Goal: Information Seeking & Learning: Understand process/instructions

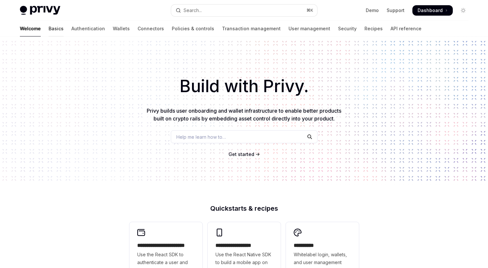
click at [49, 29] on link "Basics" at bounding box center [56, 29] width 15 height 16
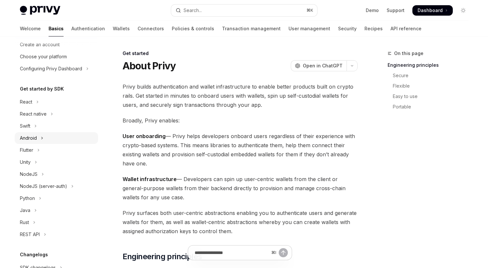
scroll to position [34, 0]
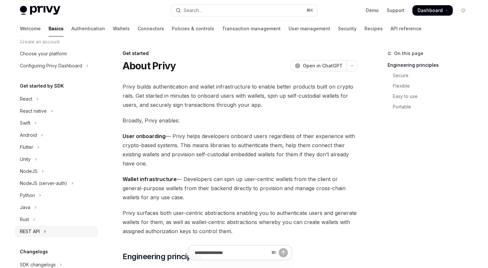
click at [47, 228] on button "REST API" at bounding box center [56, 232] width 83 height 12
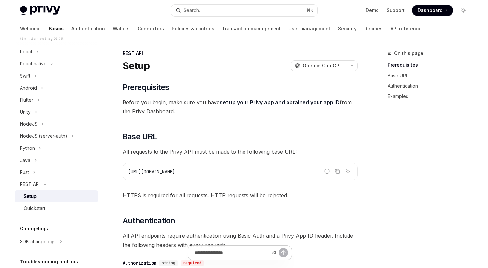
scroll to position [83, 0]
click at [42, 206] on div "Quickstart" at bounding box center [35, 207] width 22 height 8
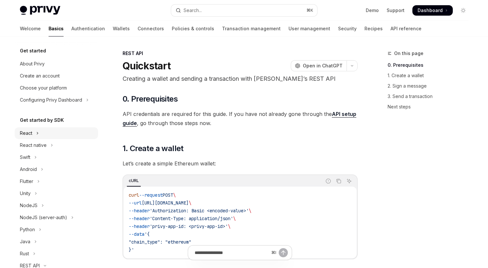
click at [34, 131] on button "React" at bounding box center [56, 133] width 83 height 12
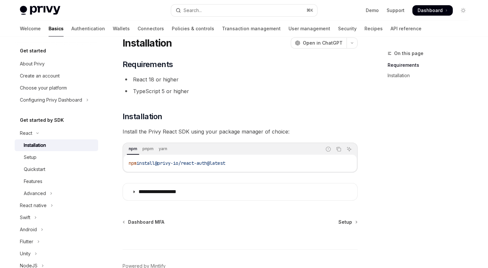
scroll to position [61, 0]
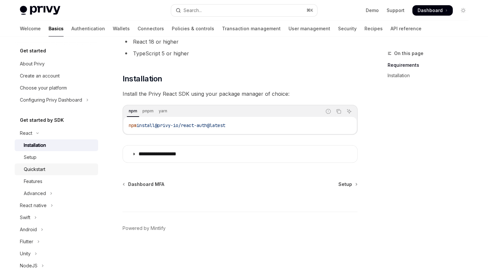
click at [47, 167] on div "Quickstart" at bounding box center [59, 170] width 70 height 8
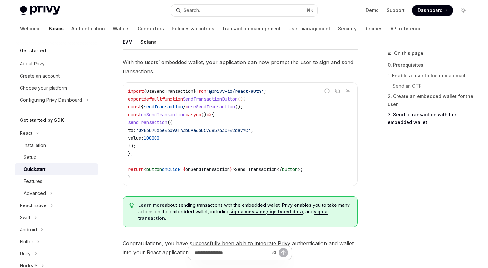
scroll to position [687, 0]
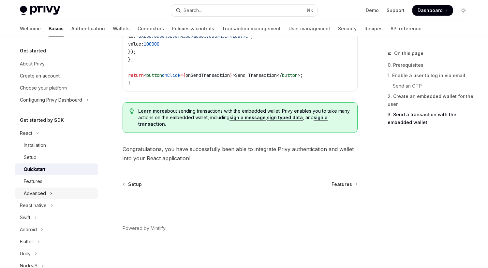
click at [53, 194] on button "Advanced" at bounding box center [56, 194] width 83 height 12
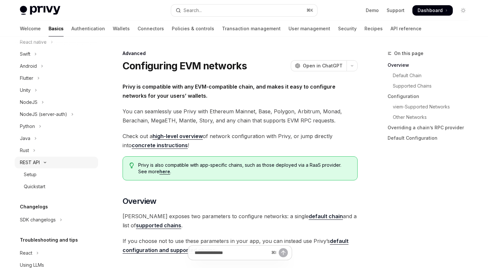
scroll to position [242, 0]
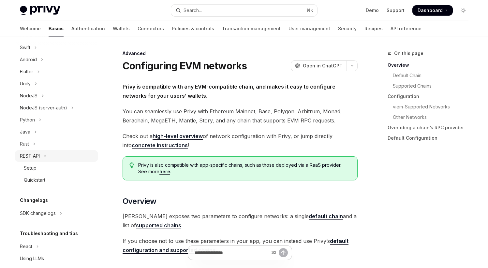
click at [44, 157] on icon "Toggle REST API section" at bounding box center [45, 156] width 8 height 3
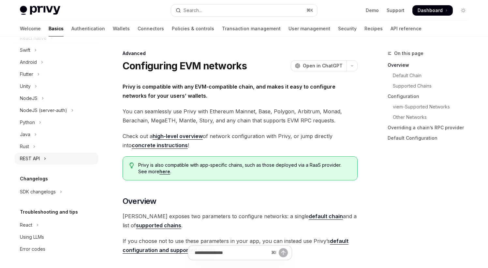
scroll to position [248, 0]
click at [48, 226] on button "React" at bounding box center [56, 225] width 83 height 12
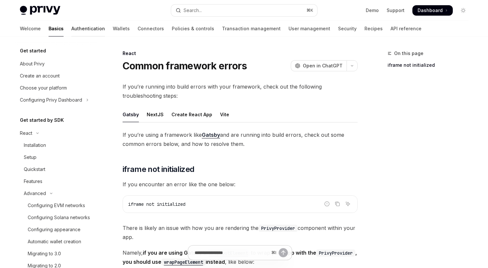
click at [71, 24] on link "Authentication" at bounding box center [88, 29] width 34 height 16
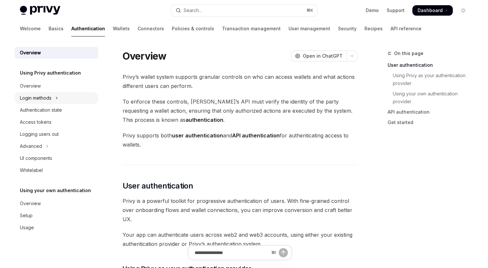
click at [51, 99] on div "Login methods" at bounding box center [36, 98] width 32 height 8
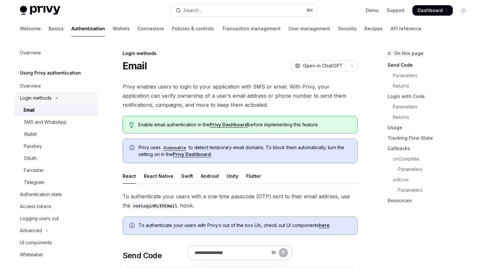
click at [51, 99] on div "Login methods" at bounding box center [36, 98] width 32 height 8
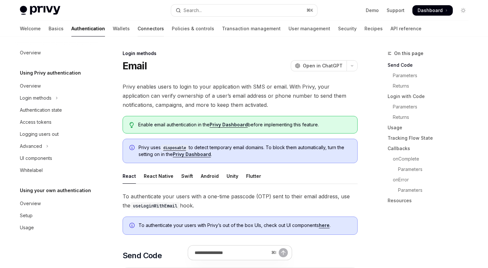
click at [137, 28] on link "Connectors" at bounding box center [150, 29] width 26 height 16
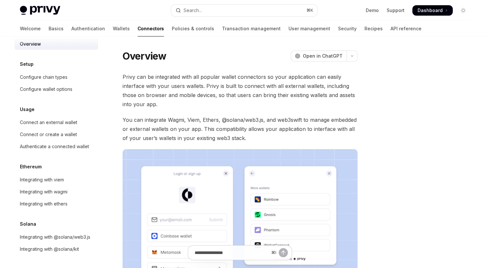
scroll to position [17, 0]
click at [60, 188] on div "Integrating with wagmi" at bounding box center [44, 192] width 48 height 8
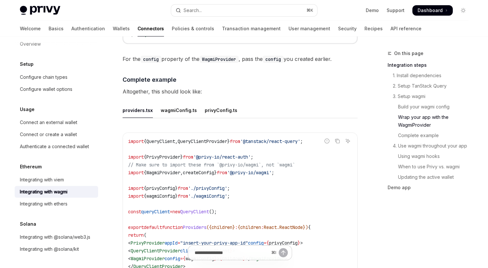
scroll to position [1146, 0]
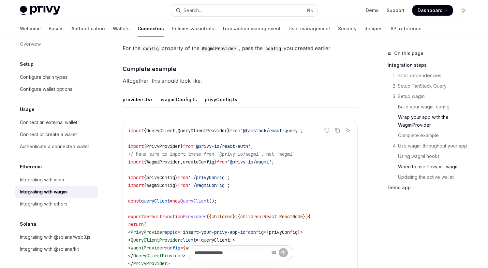
click at [416, 166] on link "When to use Privy vs. wagmi" at bounding box center [430, 167] width 86 height 10
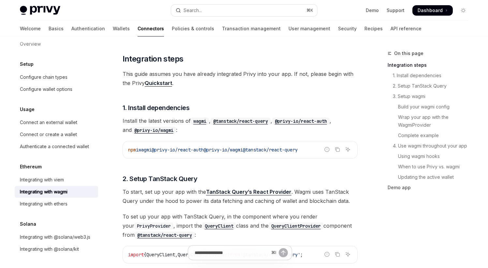
scroll to position [114, 0]
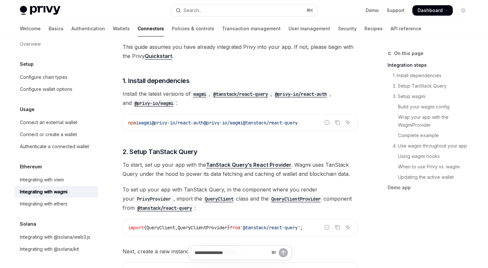
click at [262, 124] on span "@tanstack/react-query" at bounding box center [270, 123] width 55 height 6
drag, startPoint x: 259, startPoint y: 122, endPoint x: 161, endPoint y: 125, distance: 97.8
click at [161, 125] on span "npm i wagmi @privy-io/react-auth @privy-io/wagmi @tanstack/react-query" at bounding box center [212, 123] width 169 height 6
copy span "@privy-io/react-auth @privy-io/wagmi"
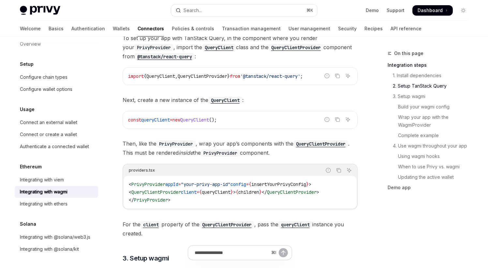
scroll to position [261, 0]
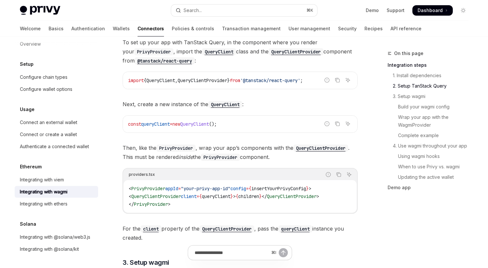
click at [163, 187] on span "PrivyProvider" at bounding box center [148, 189] width 34 height 6
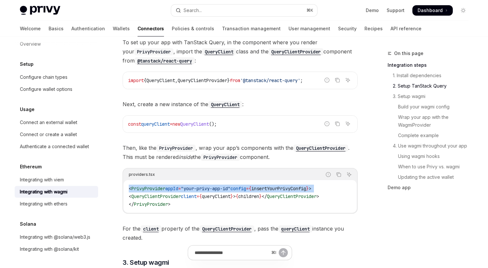
click at [163, 187] on span "PrivyProvider" at bounding box center [148, 189] width 34 height 6
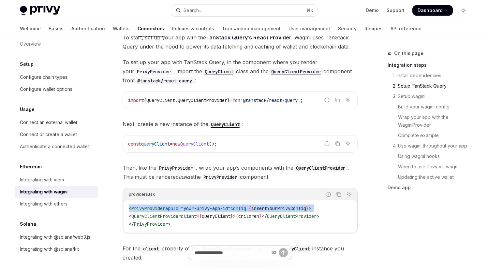
scroll to position [260, 0]
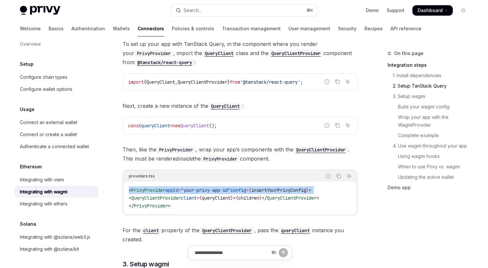
click at [148, 193] on span "PrivyProvider" at bounding box center [148, 190] width 34 height 6
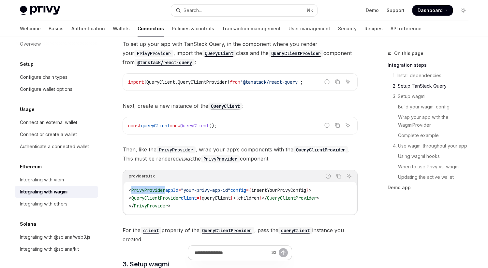
click at [148, 193] on span "PrivyProvider" at bounding box center [148, 190] width 34 height 6
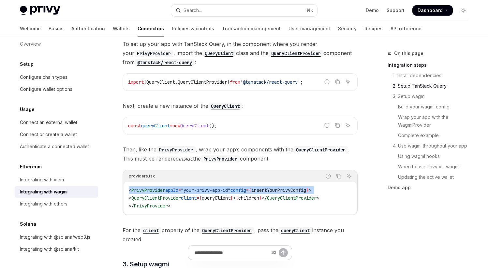
click at [148, 193] on span "PrivyProvider" at bounding box center [148, 190] width 34 height 6
click at [261, 83] on span "'@tanstack/react-query'" at bounding box center [270, 82] width 60 height 6
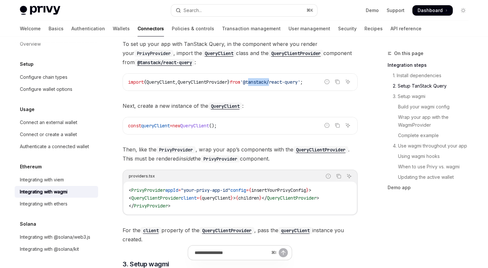
click at [261, 83] on span "'@tanstack/react-query'" at bounding box center [270, 82] width 60 height 6
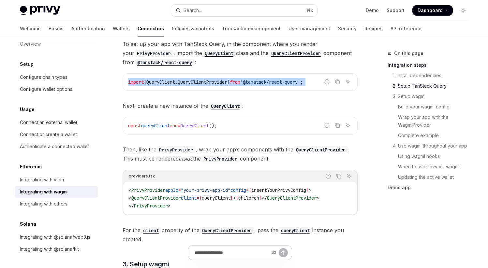
click at [261, 83] on span "'@tanstack/react-query'" at bounding box center [270, 82] width 60 height 6
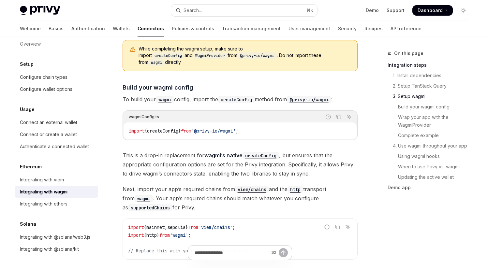
scroll to position [523, 0]
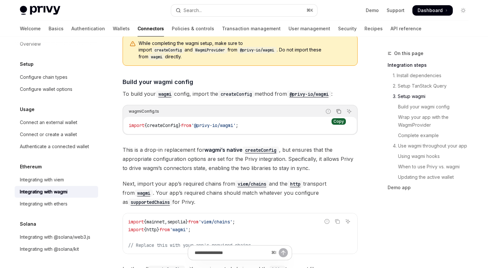
click at [338, 109] on icon "Copy the contents from the code block" at bounding box center [338, 111] width 5 height 5
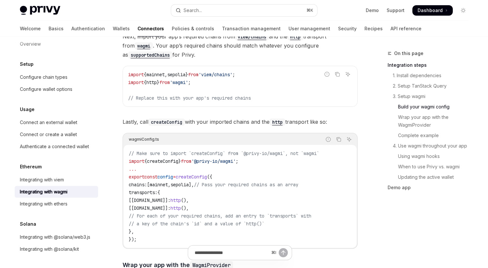
scroll to position [670, 0]
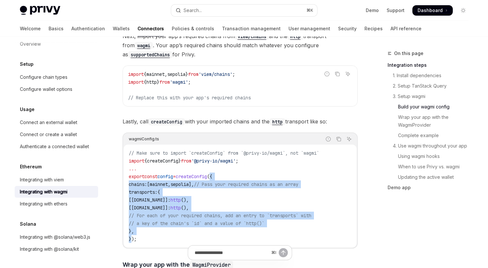
drag, startPoint x: 225, startPoint y: 171, endPoint x: 130, endPoint y: 235, distance: 114.8
click at [130, 235] on code "// Make sure to import `createConfig` from `@privy-io/wagmi`, not `wagmi` impor…" at bounding box center [240, 196] width 223 height 94
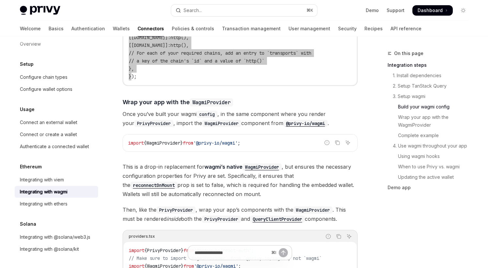
scroll to position [834, 0]
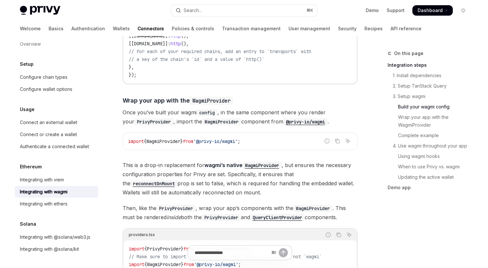
click at [155, 138] on span "WagmiProvider" at bounding box center [163, 141] width 34 height 6
drag, startPoint x: 155, startPoint y: 134, endPoint x: 173, endPoint y: 129, distance: 19.2
click at [155, 138] on span "WagmiProvider" at bounding box center [163, 141] width 34 height 6
copy span "WagmiProvider"
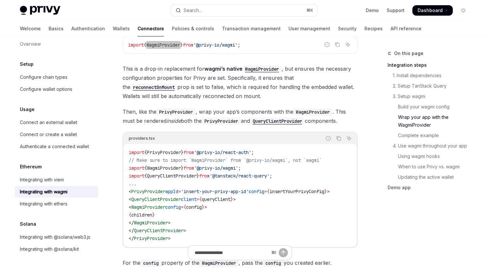
scroll to position [940, 0]
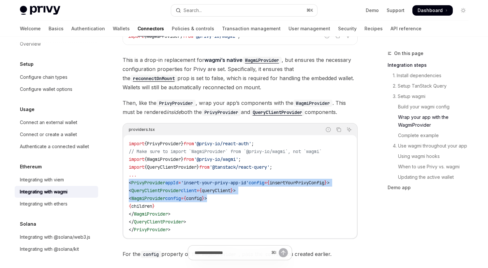
drag, startPoint x: 128, startPoint y: 174, endPoint x: 258, endPoint y: 191, distance: 131.1
click at [238, 188] on div "import { PrivyProvider } from '@privy-io/react-auth' ; // Make sure to import `…" at bounding box center [239, 186] width 233 height 103
copy code "< PrivyProvider appId = 'insert-your-privy-app-id' config = { insertYourPrivyCo…"
drag, startPoint x: 138, startPoint y: 206, endPoint x: 176, endPoint y: 224, distance: 41.7
click at [176, 224] on code "import { PrivyProvider } from '@privy-io/react-auth' ; // Make sure to import `…" at bounding box center [240, 187] width 223 height 94
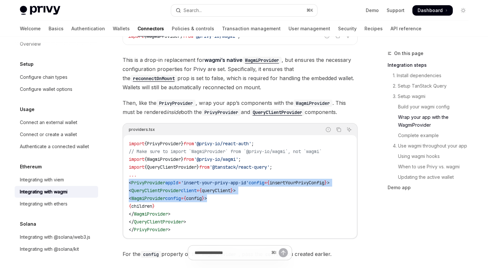
copy code "</ WagmiProvider > </ QueryClientProvider > </ PrivyProvider >"
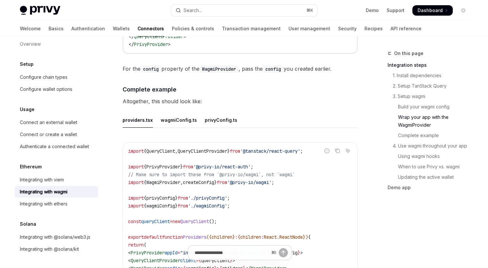
scroll to position [1127, 0]
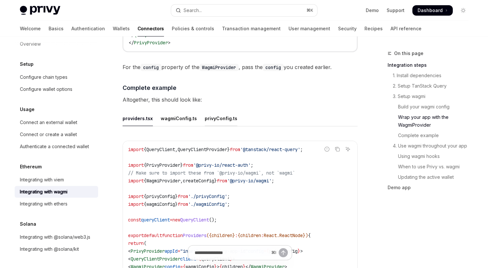
click at [225, 112] on div "privyConfig.ts" at bounding box center [221, 118] width 33 height 15
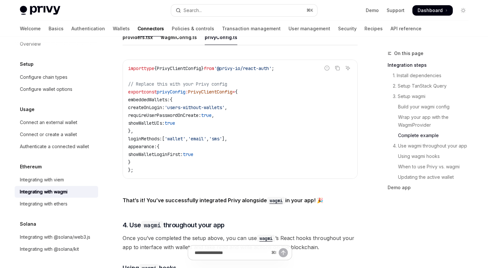
scroll to position [1194, 0]
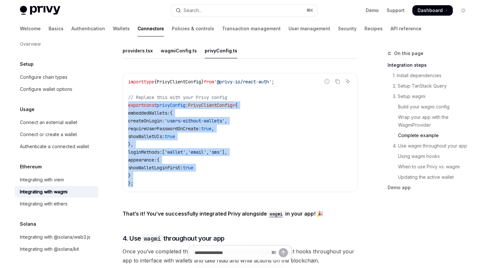
drag, startPoint x: 127, startPoint y: 99, endPoint x: 157, endPoint y: 180, distance: 87.2
click at [157, 180] on div "import type { PrivyClientConfig } from '@privy-io/react-auth' ; // Replace this…" at bounding box center [240, 132] width 234 height 119
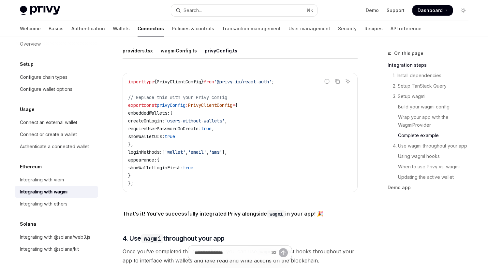
click at [150, 110] on span "embeddedWallets:" at bounding box center [149, 113] width 42 height 6
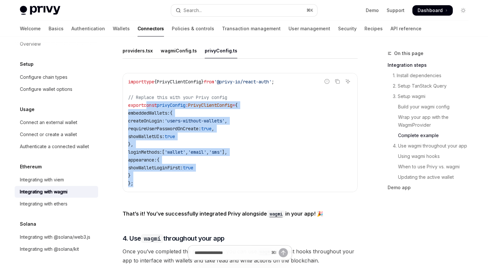
drag, startPoint x: 148, startPoint y: 103, endPoint x: 148, endPoint y: 182, distance: 79.2
click at [148, 182] on code "import type { PrivyClientConfig } from '@privy-io/react-auth' ; // Replace this…" at bounding box center [240, 132] width 224 height 109
copy code "const privyConfig : PrivyClientConfig = { embeddedWallets: { createOnLogin: 'us…"
click at [49, 29] on link "Basics" at bounding box center [56, 29] width 15 height 16
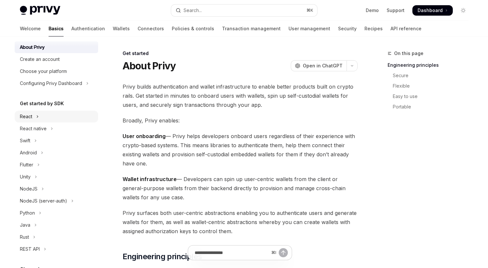
click at [36, 121] on button "React" at bounding box center [56, 117] width 83 height 12
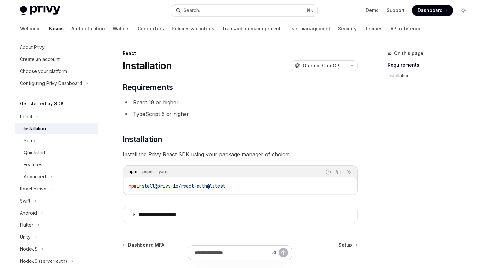
click at [40, 132] on div "Installation" at bounding box center [35, 129] width 22 height 8
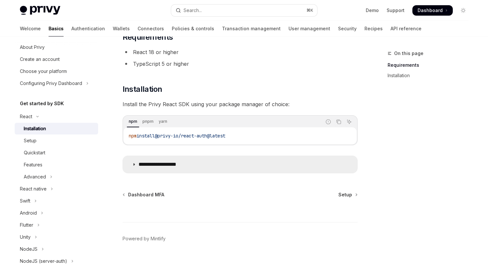
scroll to position [61, 0]
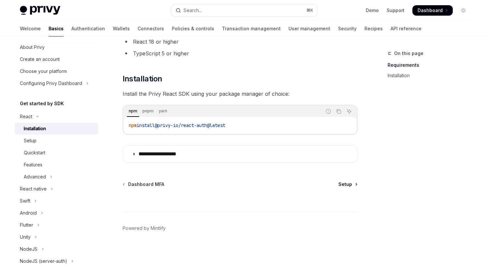
click at [344, 187] on span "Setup" at bounding box center [345, 184] width 14 height 7
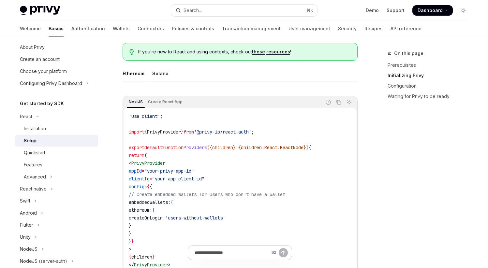
scroll to position [182, 0]
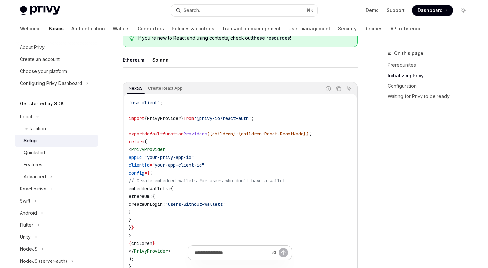
click at [166, 84] on div "NextJS Create React App" at bounding box center [222, 88] width 198 height 11
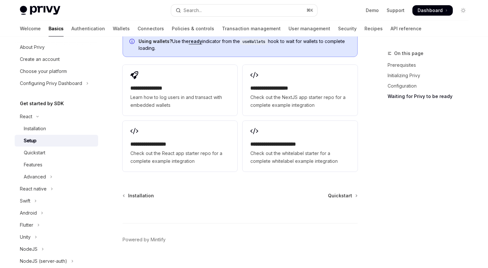
scroll to position [916, 0]
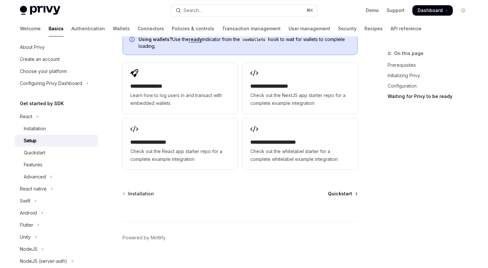
click at [346, 191] on span "Quickstart" at bounding box center [340, 194] width 24 height 7
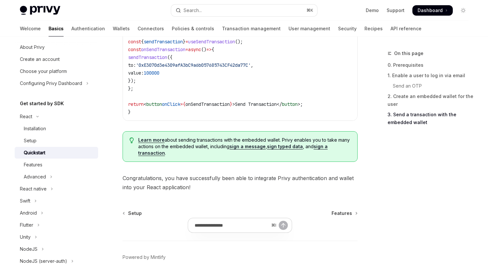
scroll to position [687, 0]
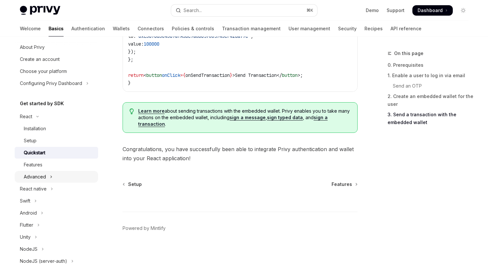
click at [46, 176] on button "Advanced" at bounding box center [56, 177] width 83 height 12
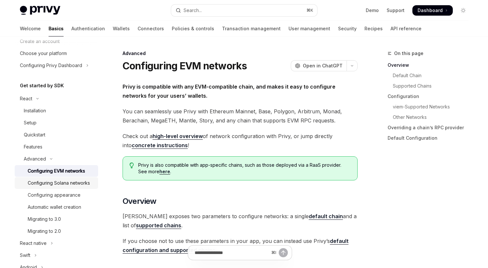
scroll to position [55, 0]
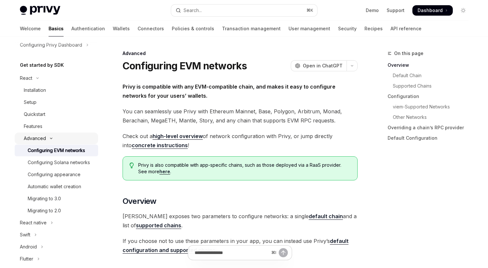
click at [43, 138] on div "Advanced" at bounding box center [35, 139] width 22 height 8
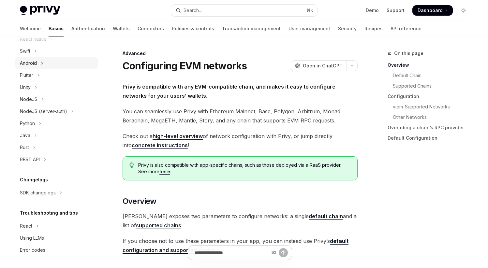
scroll to position [166, 0]
click at [172, 33] on link "Policies & controls" at bounding box center [193, 29] width 42 height 16
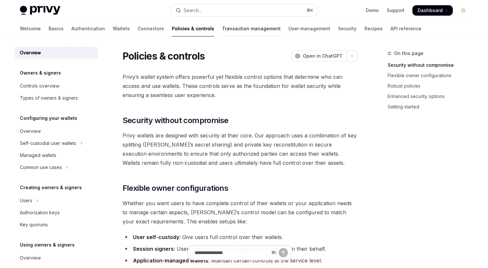
click at [222, 33] on link "Transaction management" at bounding box center [251, 29] width 59 height 16
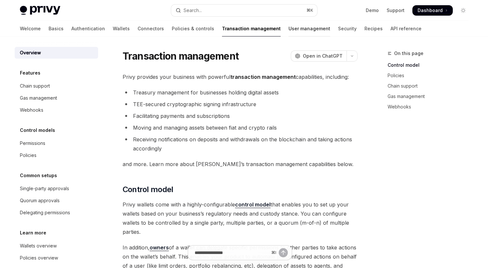
click at [288, 30] on link "User management" at bounding box center [309, 29] width 42 height 16
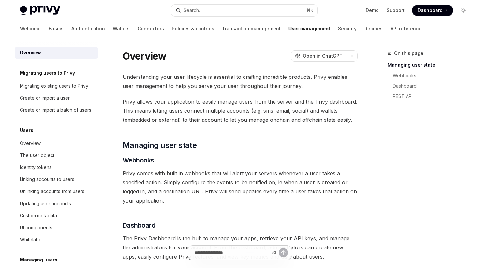
click at [16, 26] on div "Welcome Basics Authentication Wallets Connectors Policies & controls Transactio…" at bounding box center [244, 29] width 480 height 16
click at [49, 29] on link "Basics" at bounding box center [56, 29] width 15 height 16
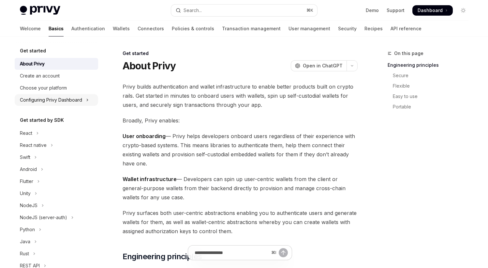
click at [70, 97] on div "Configuring Privy Dashboard" at bounding box center [51, 100] width 62 height 8
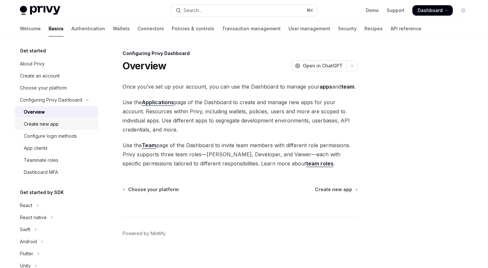
click at [56, 122] on div "Create new app" at bounding box center [41, 124] width 35 height 8
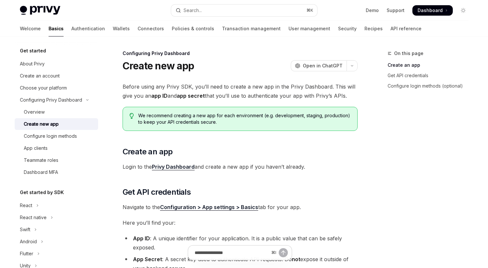
scroll to position [140, 0]
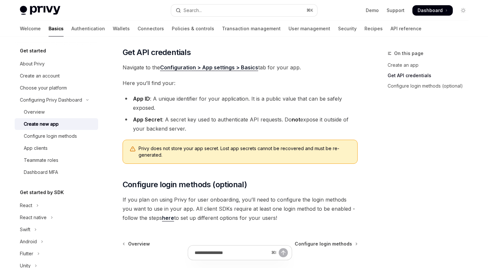
click at [49, 27] on link "Basics" at bounding box center [56, 29] width 15 height 16
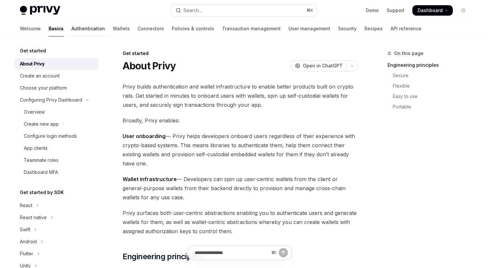
click at [71, 34] on link "Authentication" at bounding box center [88, 29] width 34 height 16
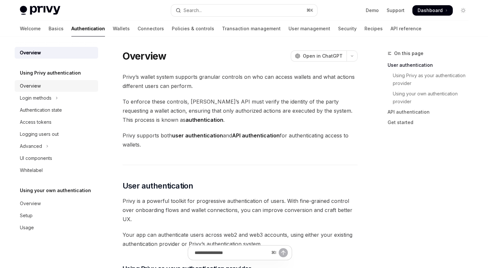
click at [43, 87] on div "Overview" at bounding box center [57, 86] width 74 height 8
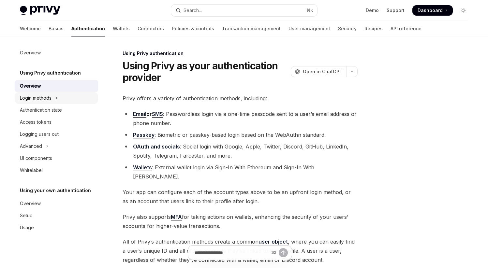
click at [52, 96] on button "Login methods" at bounding box center [56, 98] width 83 height 12
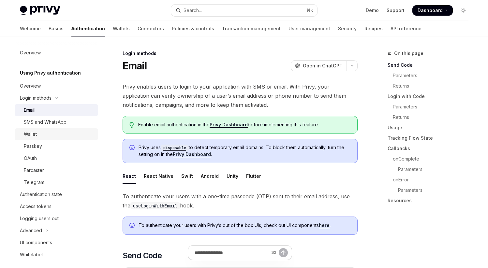
click at [48, 134] on div "Wallet" at bounding box center [59, 134] width 70 height 8
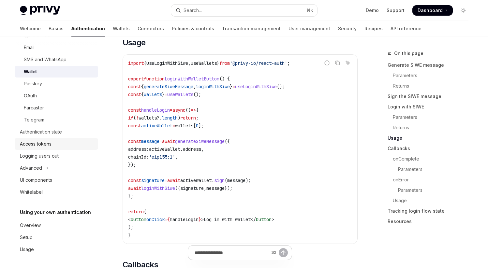
scroll to position [63, 0]
click at [49, 32] on link "Basics" at bounding box center [56, 29] width 15 height 16
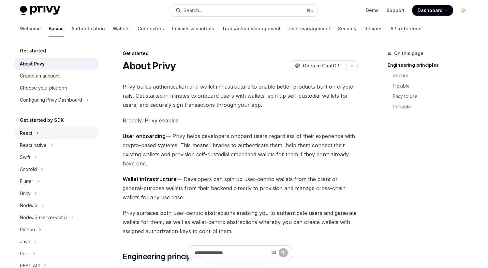
click at [35, 134] on button "React" at bounding box center [56, 133] width 83 height 12
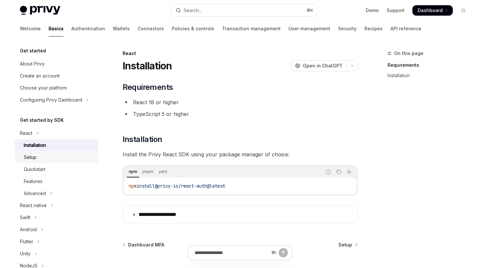
click at [39, 156] on div "Setup" at bounding box center [59, 157] width 70 height 8
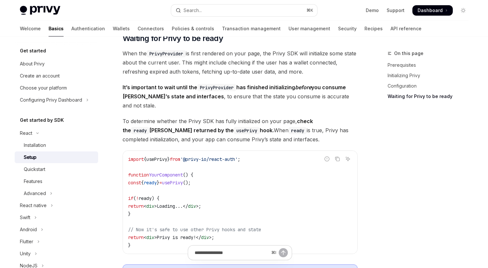
scroll to position [717, 0]
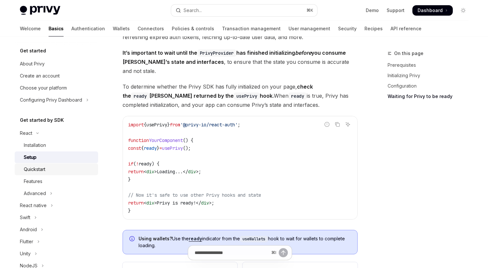
click at [46, 174] on link "Quickstart" at bounding box center [56, 170] width 83 height 12
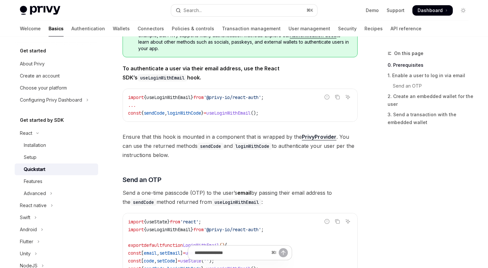
scroll to position [147, 0]
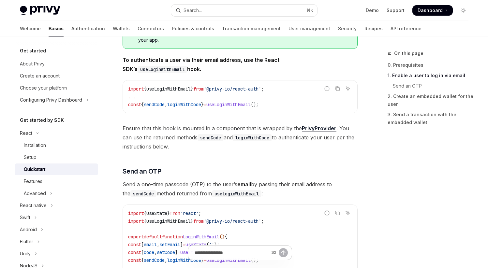
click at [191, 90] on span "useLoginWithEmail" at bounding box center [168, 89] width 44 height 6
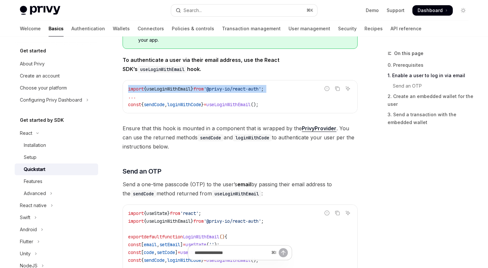
click at [191, 90] on span "useLoginWithEmail" at bounding box center [168, 89] width 44 height 6
copy code "import { useLoginWithEmail } from '@privy-io/react-auth' ;"
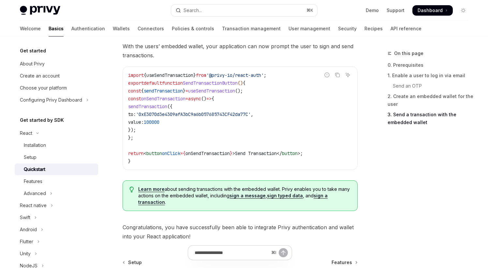
scroll to position [622, 0]
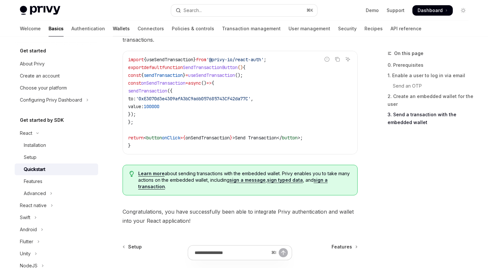
click at [113, 25] on link "Wallets" at bounding box center [121, 29] width 17 height 16
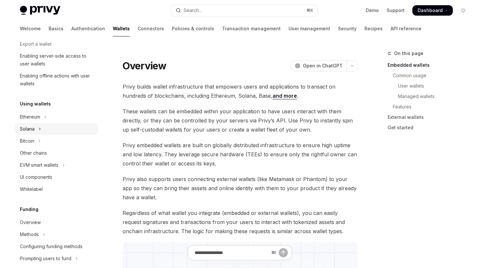
scroll to position [107, 0]
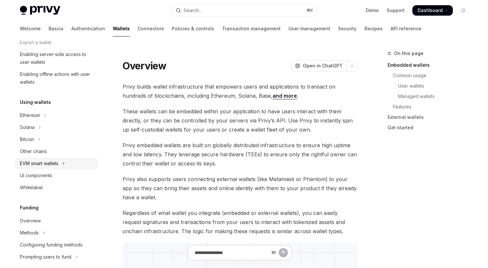
click at [65, 164] on icon "Toggle EVM smart wallets section" at bounding box center [63, 164] width 3 height 8
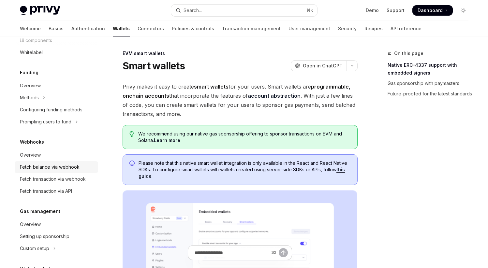
scroll to position [280, 0]
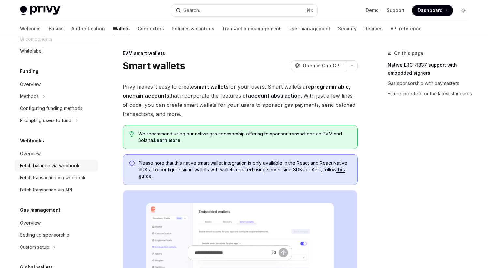
click at [64, 166] on div "Fetch balance via webhook" at bounding box center [50, 166] width 60 height 8
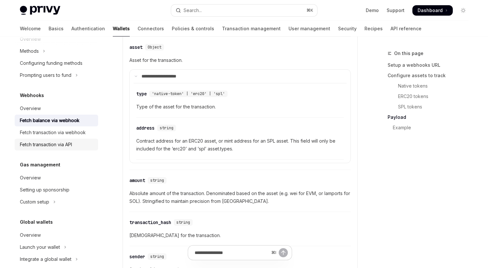
scroll to position [335, 0]
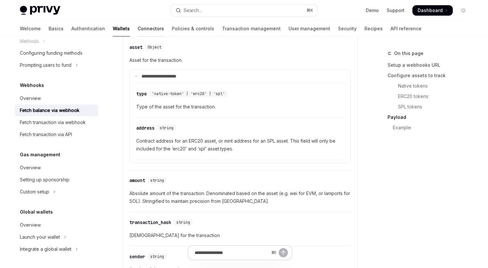
click at [137, 27] on link "Connectors" at bounding box center [150, 29] width 26 height 16
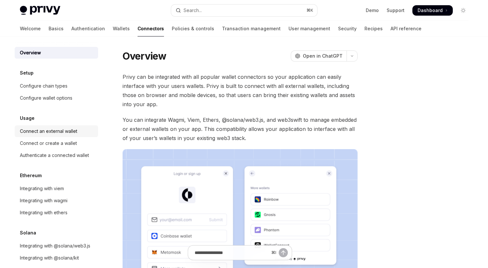
click at [71, 130] on div "Connect an external wallet" at bounding box center [48, 131] width 57 height 8
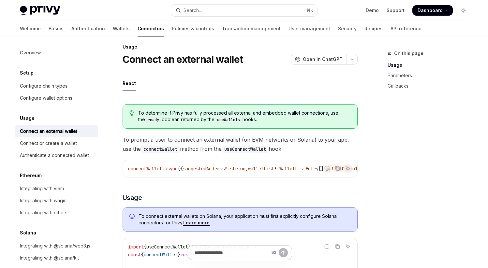
scroll to position [48, 0]
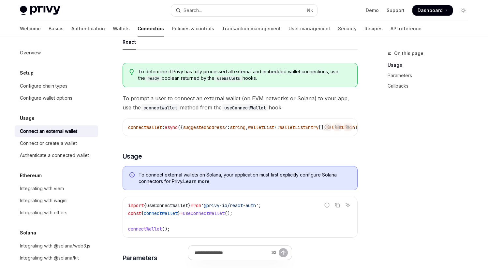
click at [201, 206] on span "from" at bounding box center [196, 206] width 10 height 6
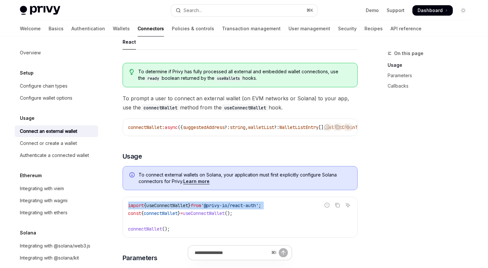
click at [201, 206] on span "from" at bounding box center [196, 206] width 10 height 6
copy code "import { useConnectWallet } from '@privy-io/react-auth' ;"
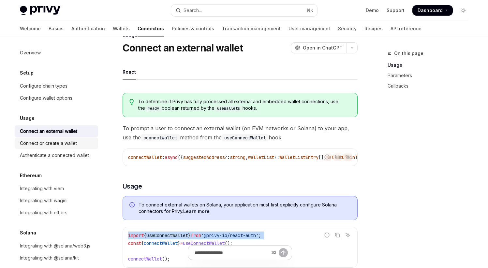
scroll to position [11, 0]
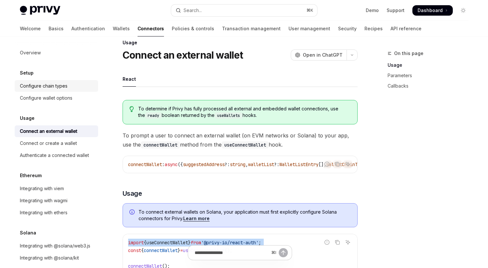
click at [52, 86] on div "Configure chain types" at bounding box center [44, 86] width 48 height 8
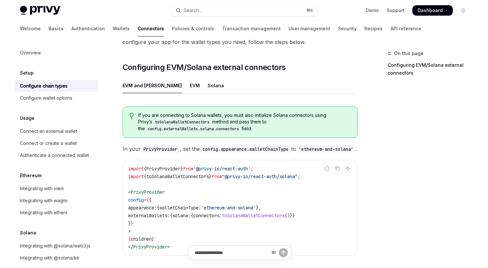
scroll to position [66, 0]
click at [190, 78] on div "EVM" at bounding box center [195, 85] width 10 height 15
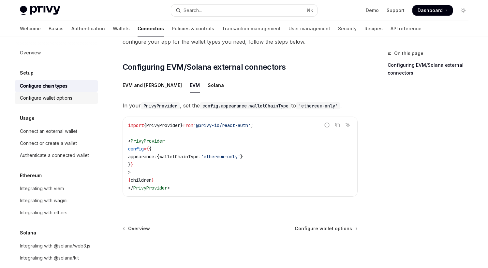
click at [50, 100] on div "Configure wallet options" at bounding box center [46, 98] width 52 height 8
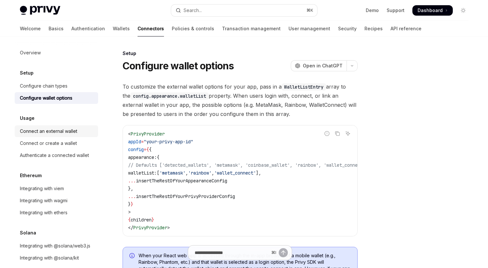
click at [67, 129] on div "Connect an external wallet" at bounding box center [48, 131] width 57 height 8
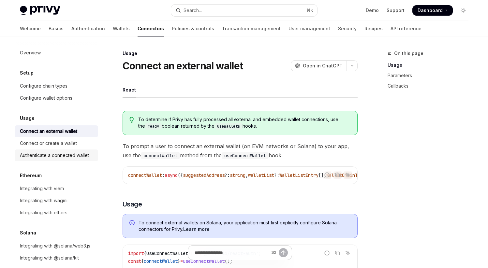
click at [77, 153] on div "Authenticate a connected wallet" at bounding box center [54, 155] width 69 height 8
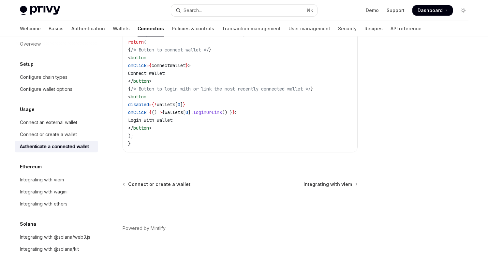
scroll to position [17, 0]
click at [45, 73] on div "Configure chain types" at bounding box center [44, 77] width 48 height 8
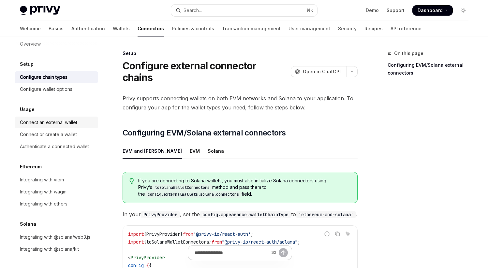
click at [60, 119] on div "Connect an external wallet" at bounding box center [48, 123] width 57 height 8
type textarea "*"
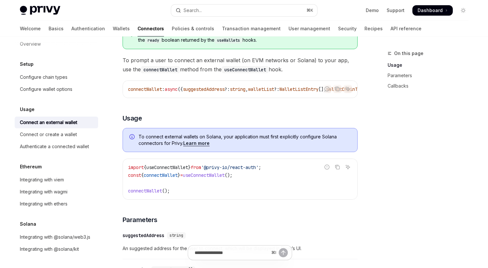
scroll to position [100, 0]
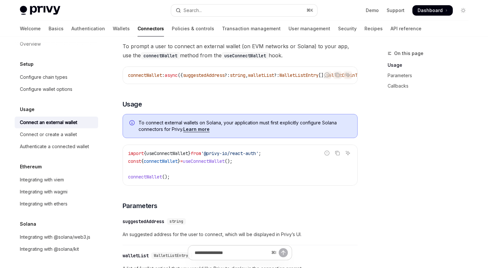
click at [201, 153] on span "from" at bounding box center [196, 154] width 10 height 6
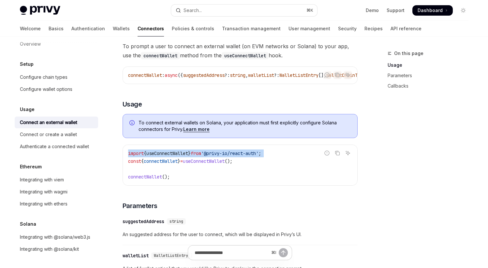
click at [201, 153] on span "from" at bounding box center [196, 154] width 10 height 6
copy code "import { useConnectWallet } from '@privy-io/react-auth' ;"
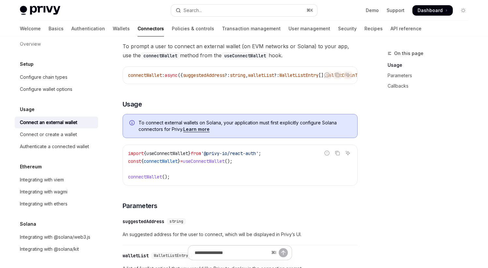
click at [180, 163] on span "}" at bounding box center [179, 161] width 3 height 6
copy code "const { connectWallet } = useConnectWallet ();"
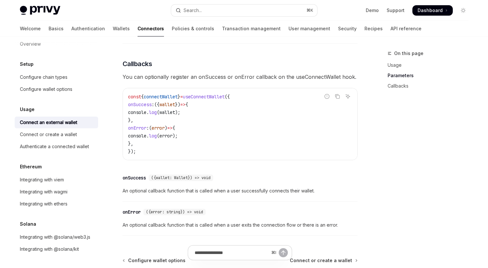
scroll to position [431, 0]
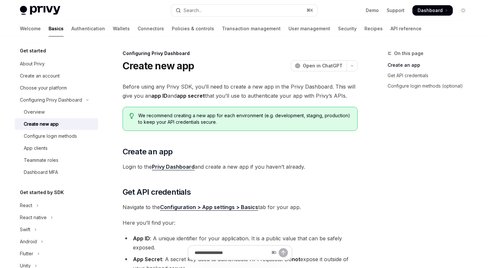
click at [310, 71] on div "Create new app OpenAI Open in ChatGPT" at bounding box center [240, 66] width 235 height 12
click at [314, 66] on span "Open in ChatGPT" at bounding box center [323, 66] width 40 height 7
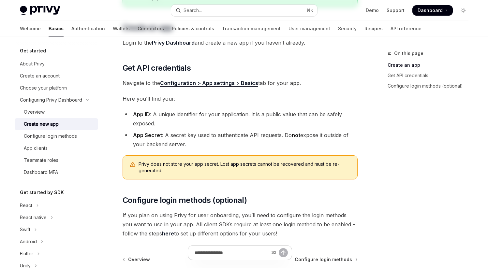
scroll to position [199, 0]
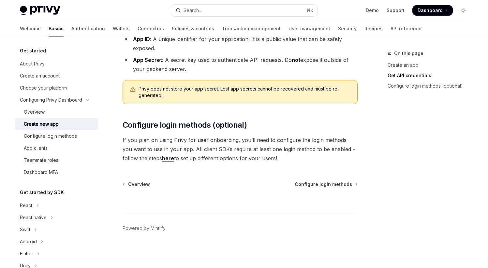
click at [42, 8] on img at bounding box center [40, 10] width 40 height 9
type textarea "*"
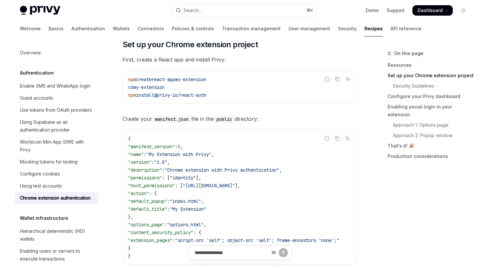
scroll to position [234, 0]
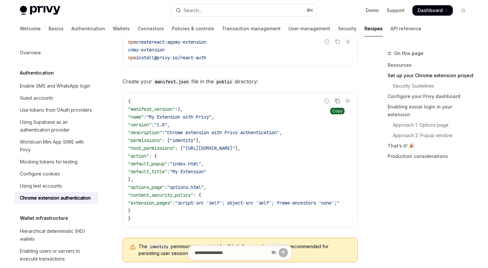
click at [337, 101] on icon "Copy the contents from the code block" at bounding box center [337, 100] width 5 height 5
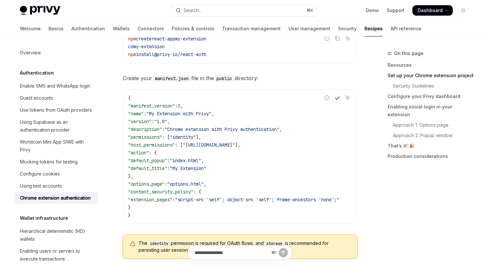
scroll to position [369, 0]
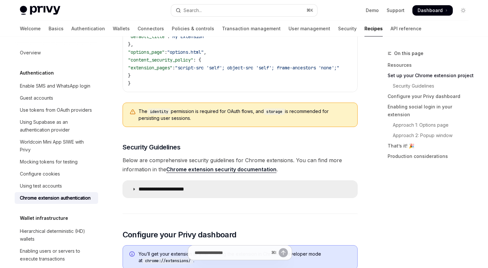
click at [147, 193] on p "**********" at bounding box center [167, 189] width 58 height 7
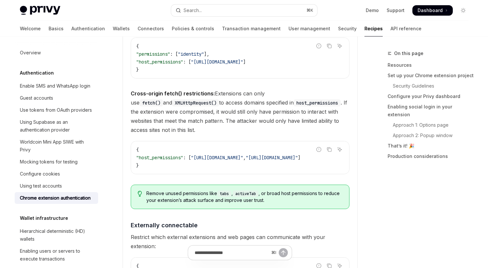
scroll to position [701, 0]
click at [237, 174] on div "{ "host_permissions" : [ "https://auth.privy.io/*" , "https://api.yourservice.c…" at bounding box center [240, 157] width 218 height 33
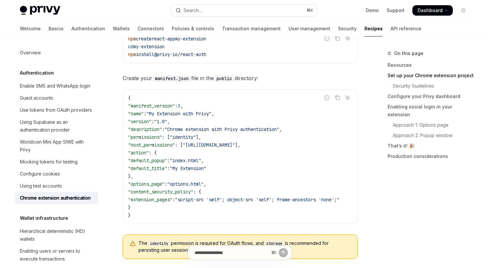
scroll to position [238, 0]
drag, startPoint x: 204, startPoint y: 136, endPoint x: 178, endPoint y: 136, distance: 26.4
click at [178, 136] on span ""permissions" : [ "identity" ]," at bounding box center [164, 137] width 73 height 6
copy span ""identity""
click at [221, 144] on span ""[URL][DOMAIN_NAME]"" at bounding box center [209, 145] width 52 height 6
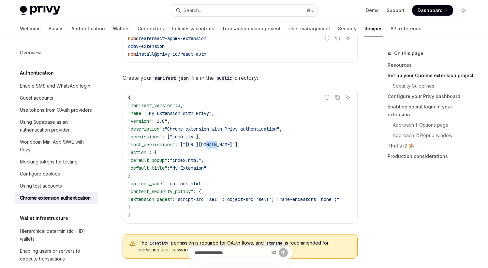
click at [221, 144] on span ""[URL][DOMAIN_NAME]"" at bounding box center [209, 145] width 52 height 6
drag, startPoint x: 221, startPoint y: 144, endPoint x: 230, endPoint y: 151, distance: 10.5
click at [222, 144] on span ""[URL][DOMAIN_NAME]"" at bounding box center [209, 145] width 52 height 6
click at [229, 153] on code "{ "manifest_version" : 3 , "name" : "My Extension with Privy" , "version" : "1.…" at bounding box center [241, 156] width 227 height 125
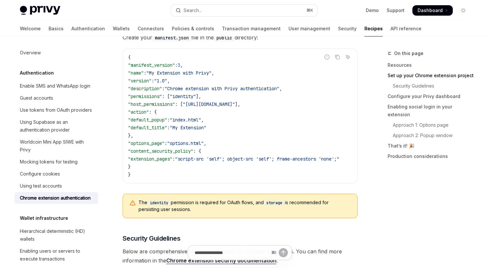
scroll to position [264, 0]
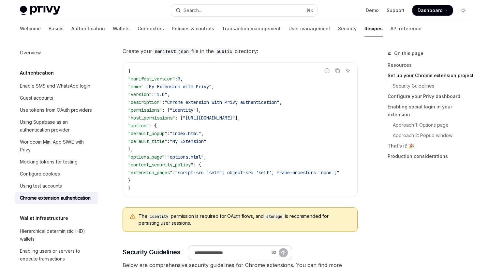
click at [180, 129] on code "{ "manifest_version" : 3 , "name" : "My Extension with Privy" , "version" : "1.…" at bounding box center [241, 129] width 227 height 125
click at [171, 125] on code "{ "manifest_version" : 3 , "name" : "My Extension with Privy" , "version" : "1.…" at bounding box center [241, 129] width 227 height 125
drag, startPoint x: 132, startPoint y: 166, endPoint x: 146, endPoint y: 180, distance: 19.8
click at [146, 180] on code "{ "manifest_version" : 3 , "name" : "My Extension with Privy" , "version" : "1.…" at bounding box center [241, 129] width 227 height 125
copy code ""content_security_policy" : { "extension_pages" : "script-src 'self'; object-sr…"
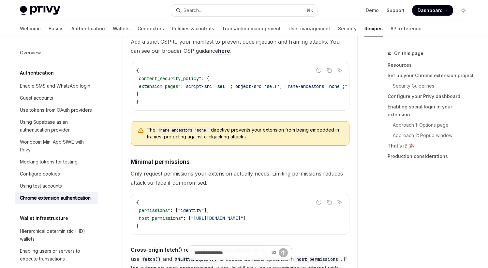
scroll to position [554, 0]
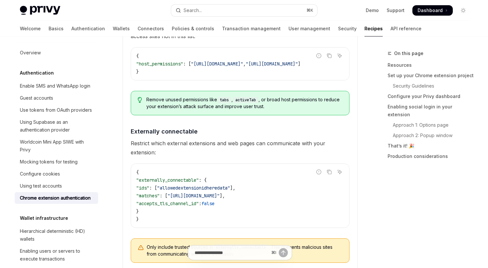
scroll to position [805, 0]
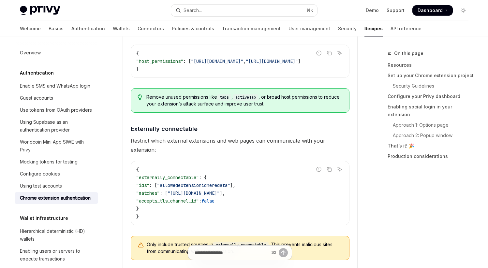
scroll to position [798, 0]
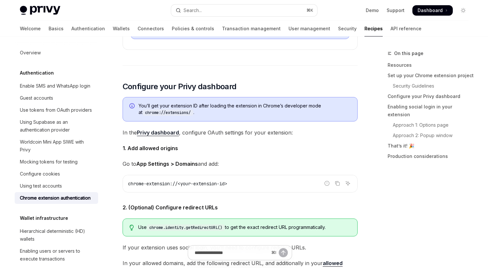
scroll to position [1370, 0]
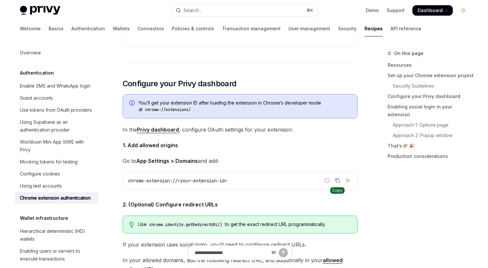
click at [335, 181] on icon "Copy the contents from the code block" at bounding box center [336, 180] width 3 height 3
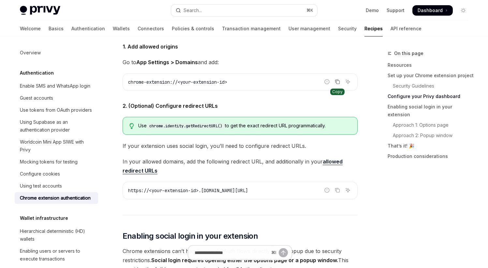
scroll to position [1472, 0]
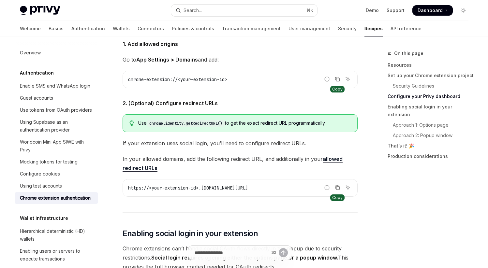
click at [336, 190] on icon "Copy the contents from the code block" at bounding box center [337, 187] width 5 height 5
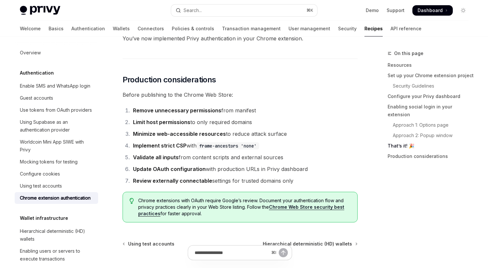
scroll to position [2675, 0]
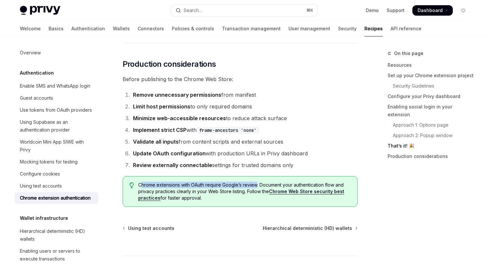
drag, startPoint x: 140, startPoint y: 195, endPoint x: 256, endPoint y: 200, distance: 116.1
click at [256, 200] on span "Chrome extensions with OAuth require Google’s review. Document your authenticat…" at bounding box center [244, 192] width 212 height 20
click at [260, 201] on span "Chrome extensions with OAuth require Google’s review. Document your authenticat…" at bounding box center [244, 192] width 212 height 20
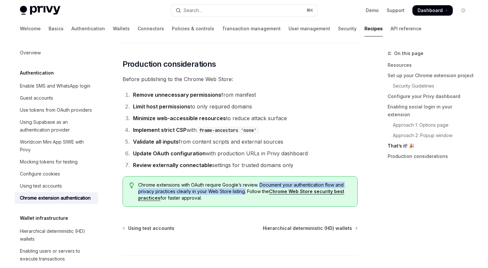
drag, startPoint x: 259, startPoint y: 198, endPoint x: 245, endPoint y: 206, distance: 15.8
click at [245, 201] on span "Chrome extensions with OAuth require Google’s review. Document your authenticat…" at bounding box center [244, 192] width 212 height 20
click at [276, 201] on span "Chrome extensions with OAuth require Google’s review. Document your authenticat…" at bounding box center [244, 192] width 212 height 20
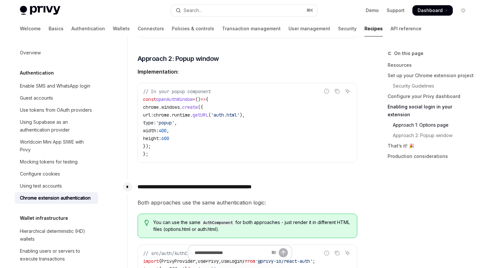
scroll to position [1932, 0]
click at [336, 94] on icon "Copy the contents from the code block" at bounding box center [336, 90] width 5 height 5
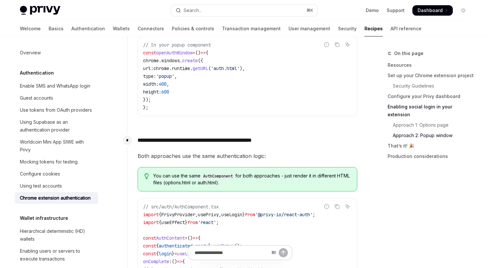
scroll to position [1973, 0]
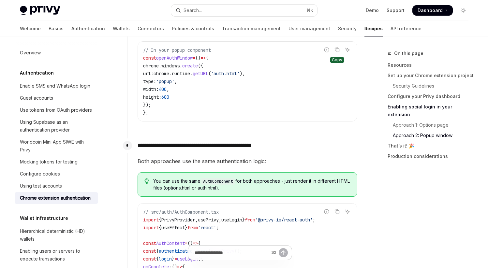
click at [339, 52] on icon "Copy the contents from the code block" at bounding box center [336, 49] width 5 height 5
click at [337, 52] on icon "Copy the contents from the code block" at bounding box center [336, 50] width 5 height 4
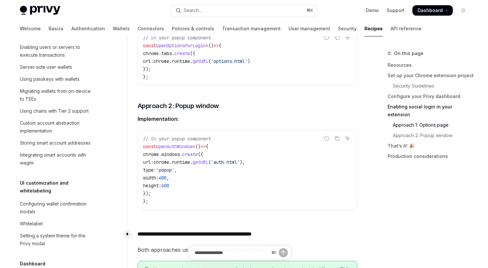
scroll to position [1884, 0]
click at [149, 142] on span "// In your popup component" at bounding box center [177, 139] width 68 height 6
drag, startPoint x: 273, startPoint y: 175, endPoint x: 261, endPoint y: 174, distance: 12.7
click at [271, 175] on code "// In your popup component const openAuthWindow = () => { chrome . windows . cr…" at bounding box center [247, 170] width 209 height 70
drag, startPoint x: 227, startPoint y: 169, endPoint x: 220, endPoint y: 169, distance: 7.2
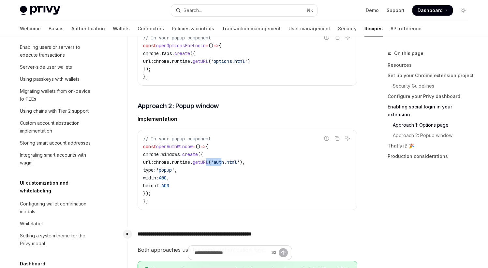
click at [221, 165] on span "url: chrome . runtime . getURL ( 'auth.html' )," at bounding box center [194, 162] width 102 height 6
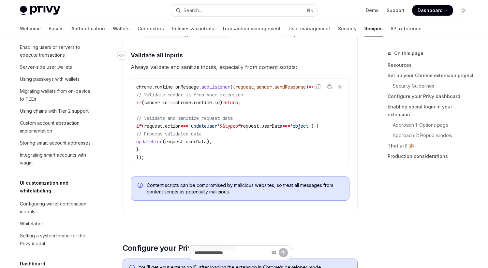
scroll to position [1300, 0]
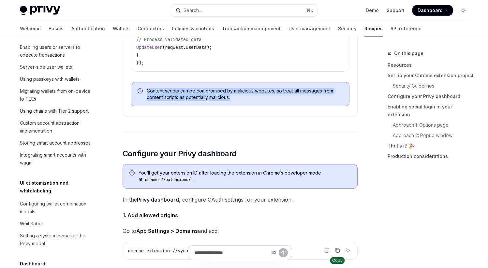
drag, startPoint x: 146, startPoint y: 99, endPoint x: 267, endPoint y: 113, distance: 122.3
click at [267, 106] on div "Content scripts can be compromised by malicious websites, so treat all messages…" at bounding box center [240, 94] width 219 height 24
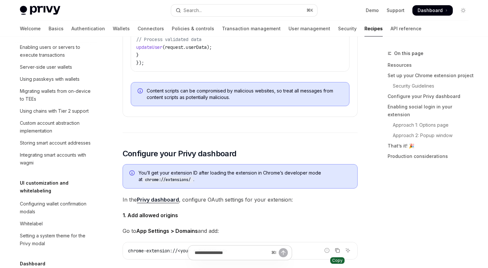
click at [298, 134] on div "**********" at bounding box center [240, 182] width 235 height 2800
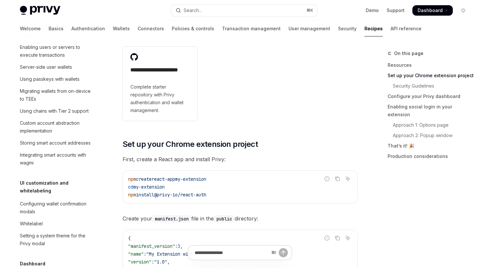
scroll to position [225, 0]
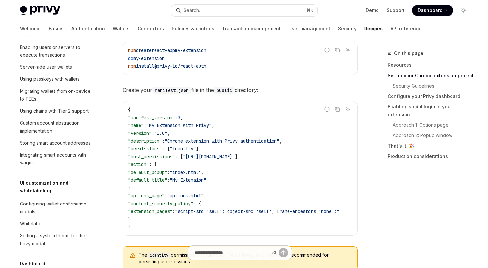
drag, startPoint x: 168, startPoint y: 234, endPoint x: 165, endPoint y: 236, distance: 3.8
click at [174, 235] on div "{ "manifest_version" : 3 , "name" : "My Extension with Privy" , "version" : "1.…" at bounding box center [240, 168] width 234 height 134
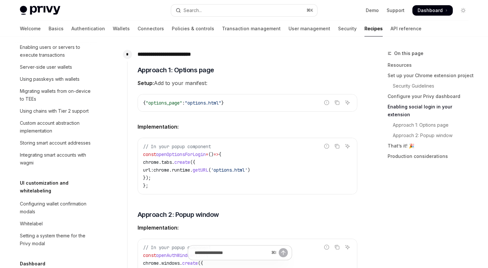
scroll to position [1695, 0]
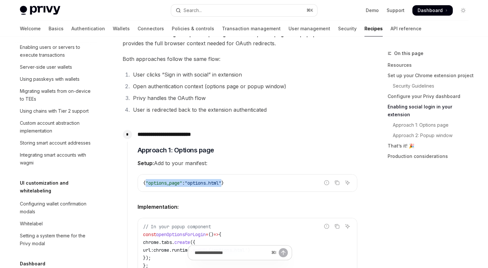
drag, startPoint x: 175, startPoint y: 193, endPoint x: 227, endPoint y: 195, distance: 52.2
click at [224, 186] on span "{ "options_page" : "options.html" }" at bounding box center [183, 183] width 81 height 6
copy span ""options_page" : "options.html""
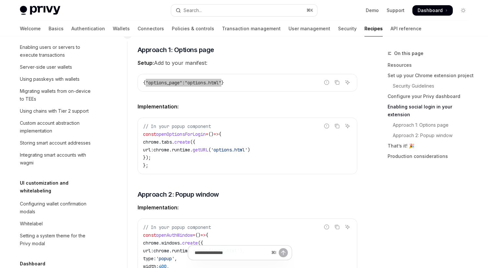
scroll to position [1822, 0]
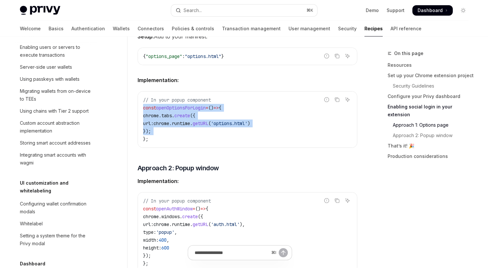
drag, startPoint x: 139, startPoint y: 146, endPoint x: 161, endPoint y: 128, distance: 28.1
click at [137, 119] on div "Report incorrect code Copy Ask AI // In your popup component const openOptionsF…" at bounding box center [247, 119] width 220 height 57
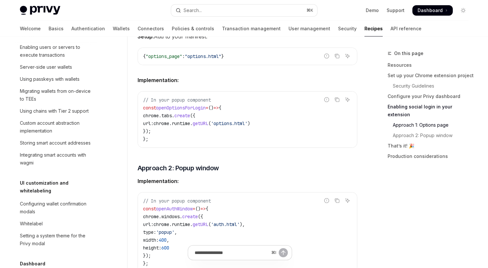
drag, startPoint x: 163, startPoint y: 145, endPoint x: 189, endPoint y: 151, distance: 26.7
click at [163, 143] on code "// In your popup component const openOptionsForLogin = () => { chrome . tabs . …" at bounding box center [247, 119] width 209 height 47
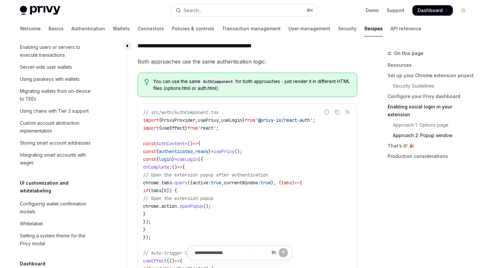
scroll to position [2092, 0]
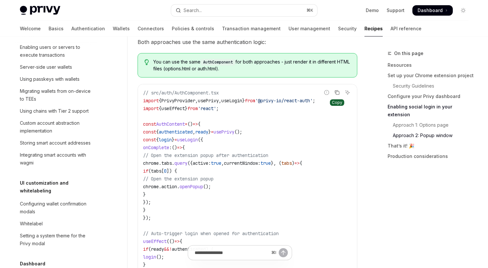
click at [338, 95] on icon "Copy the contents from the code block" at bounding box center [336, 92] width 5 height 5
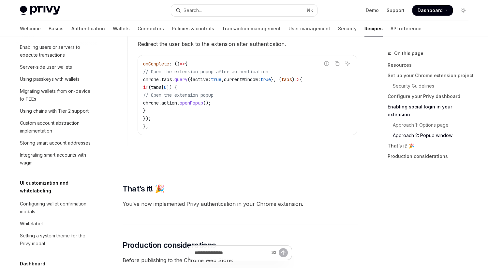
scroll to position [2496, 0]
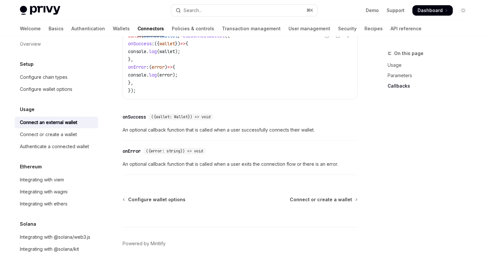
scroll to position [17, 0]
